Goal: Navigation & Orientation: Understand site structure

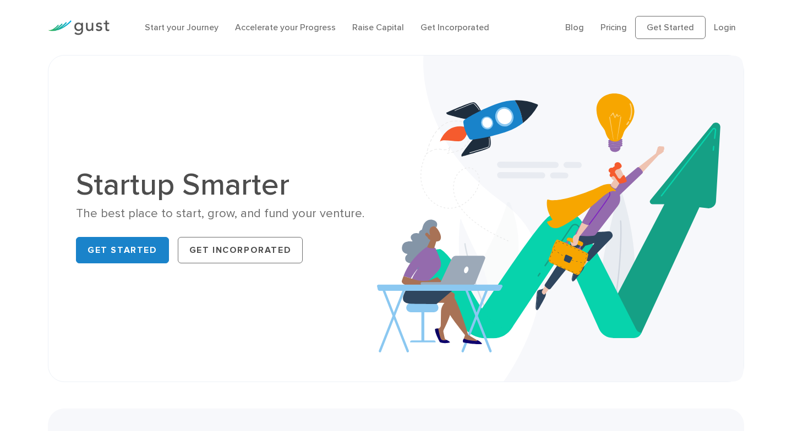
click at [333, 190] on h1 "Startup Smarter" at bounding box center [232, 184] width 312 height 31
click at [86, 26] on img at bounding box center [79, 27] width 62 height 15
click at [729, 24] on link "Login" at bounding box center [725, 27] width 22 height 10
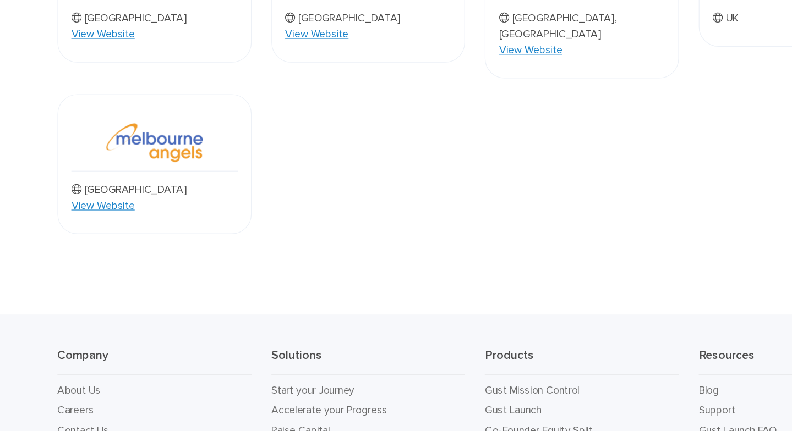
scroll to position [1011, 0]
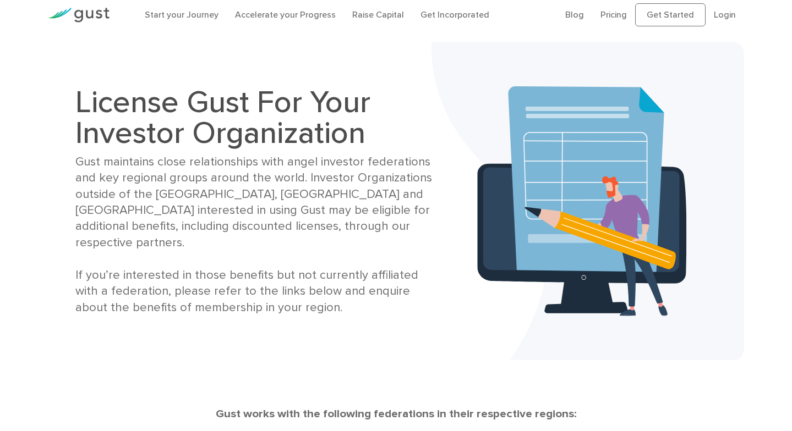
scroll to position [12, 0]
click at [330, 168] on div "Gust maintains close relationships with angel investor federations and key regi…" at bounding box center [258, 236] width 367 height 162
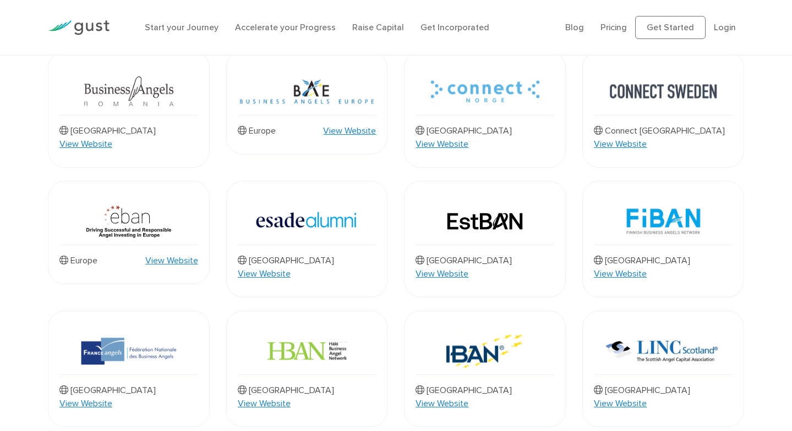
scroll to position [560, 0]
click at [283, 198] on img at bounding box center [307, 221] width 108 height 47
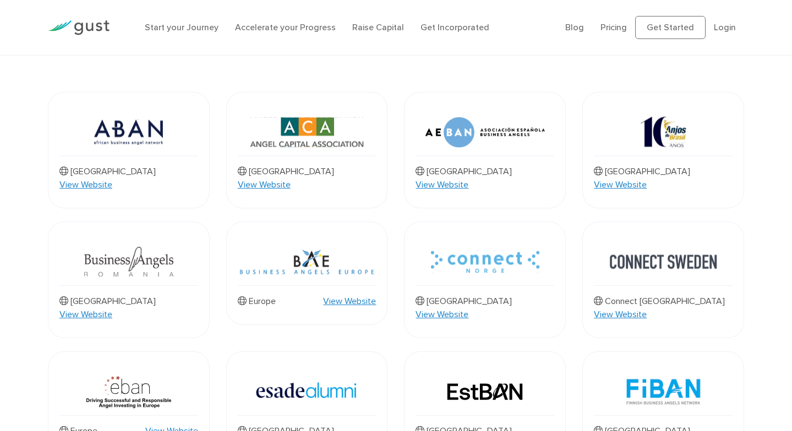
scroll to position [382, 0]
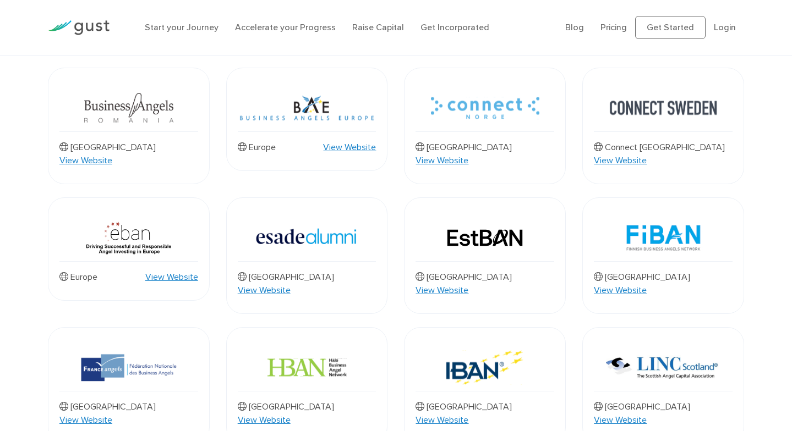
scroll to position [515, 0]
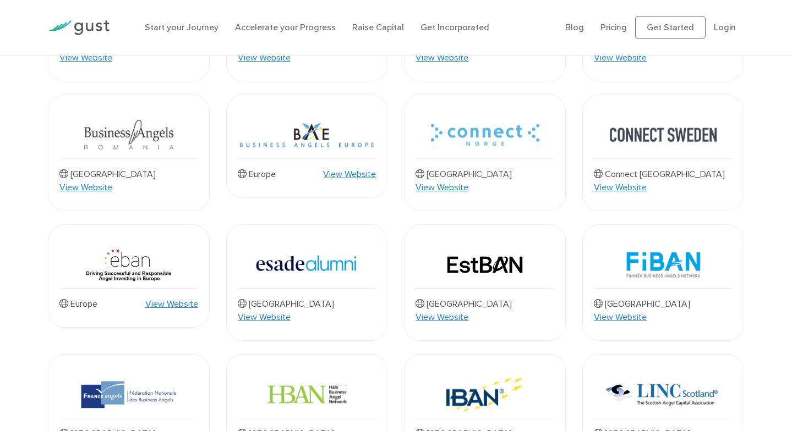
click at [254, 298] on p "Spain" at bounding box center [286, 304] width 96 height 13
click at [286, 242] on img at bounding box center [307, 265] width 108 height 47
click at [298, 124] on img at bounding box center [307, 135] width 139 height 47
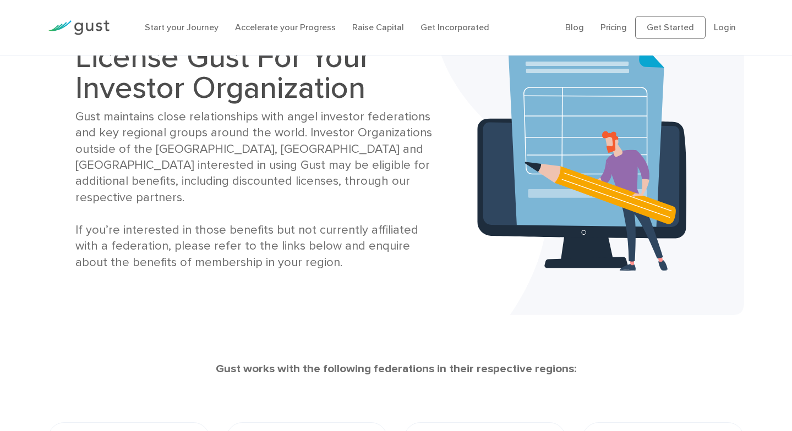
scroll to position [0, 0]
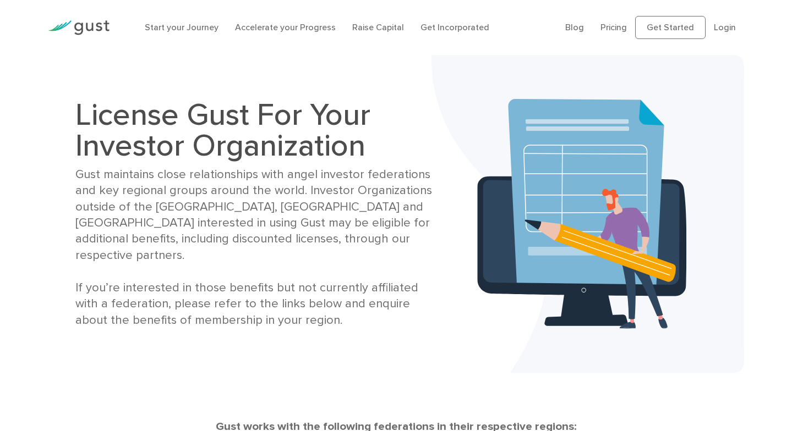
click at [198, 428] on div "Gust works with the following federations in their respective regions:" at bounding box center [396, 426] width 696 height 17
click at [178, 30] on link "Start your Journey" at bounding box center [182, 27] width 74 height 10
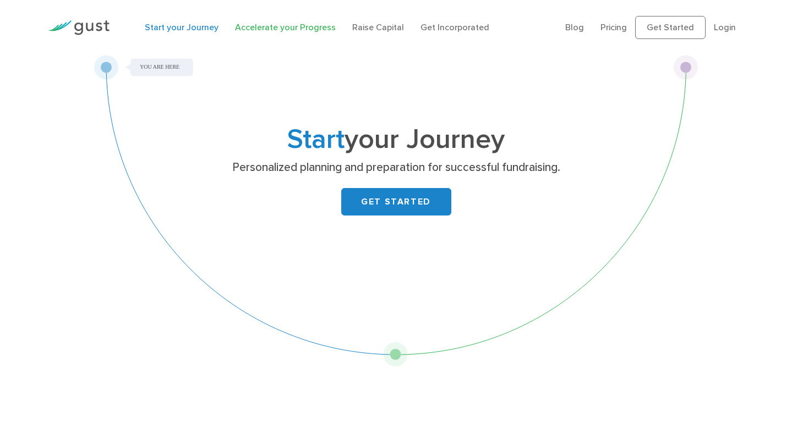
click at [273, 28] on link "Accelerate your Progress" at bounding box center [285, 27] width 101 height 10
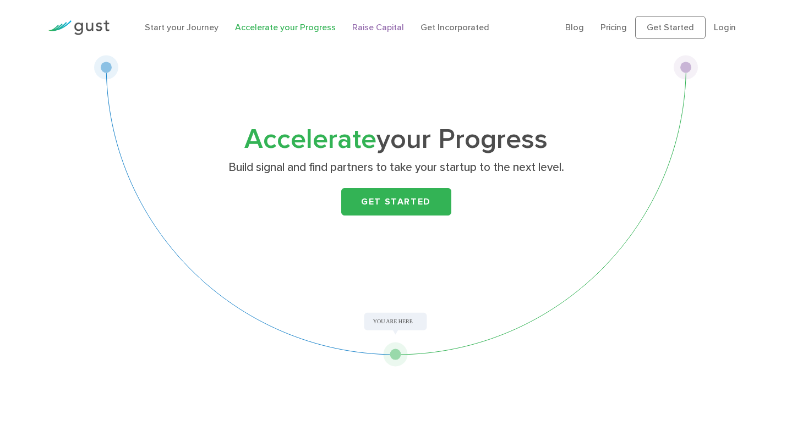
click at [383, 32] on link "Raise Capital" at bounding box center [378, 27] width 52 height 10
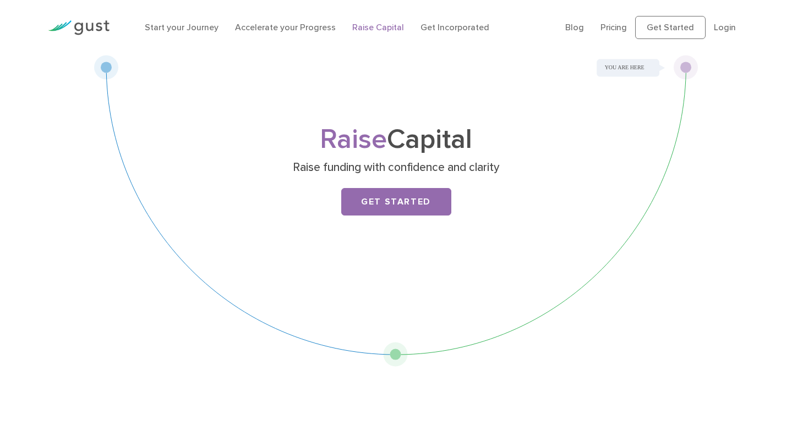
click at [461, 32] on li "Get Incorporated" at bounding box center [454, 27] width 69 height 13
click at [456, 26] on link "Get Incorporated" at bounding box center [454, 27] width 69 height 10
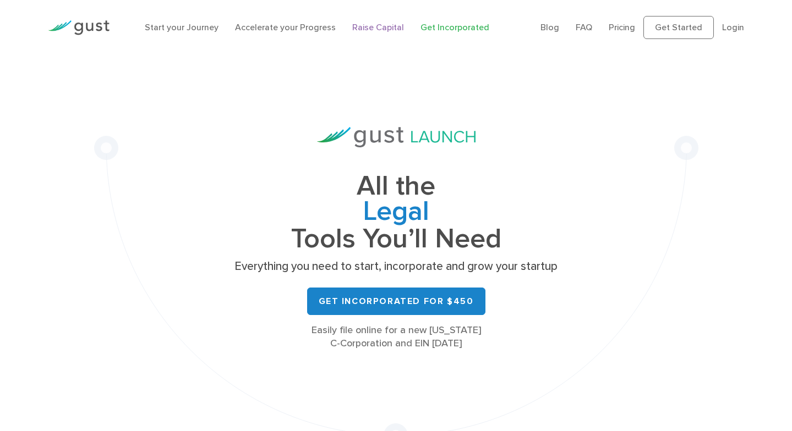
click at [368, 29] on link "Raise Capital" at bounding box center [378, 27] width 52 height 10
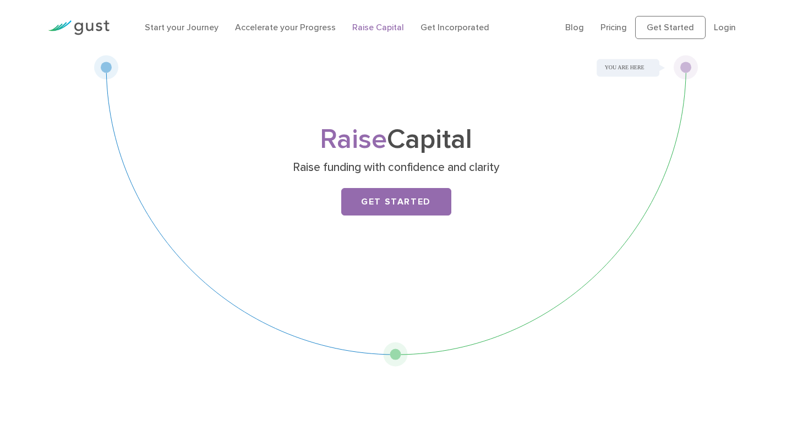
click at [285, 20] on div "Start your Journey Accelerate your Progress Raise Capital Get Incorporated" at bounding box center [346, 27] width 420 height 35
click at [251, 31] on link "Accelerate your Progress" at bounding box center [285, 27] width 101 height 10
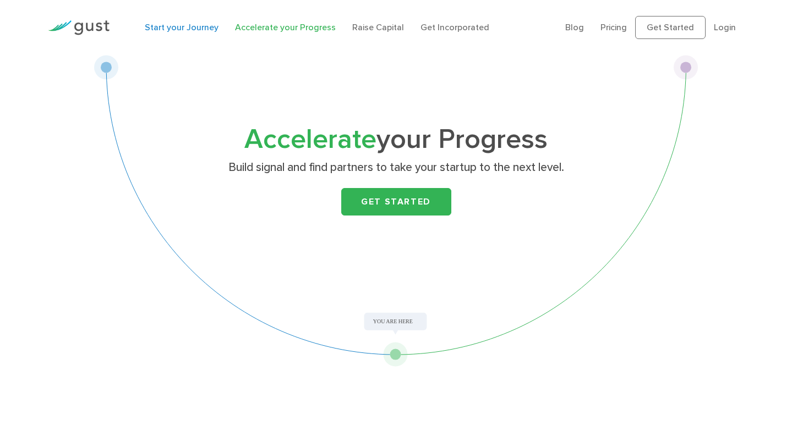
click at [175, 30] on link "Start your Journey" at bounding box center [182, 27] width 74 height 10
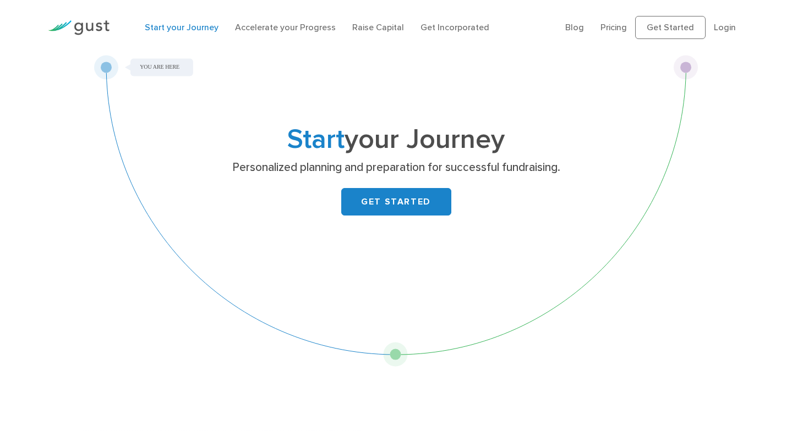
click at [94, 30] on img at bounding box center [79, 27] width 62 height 15
